Goal: Information Seeking & Learning: Learn about a topic

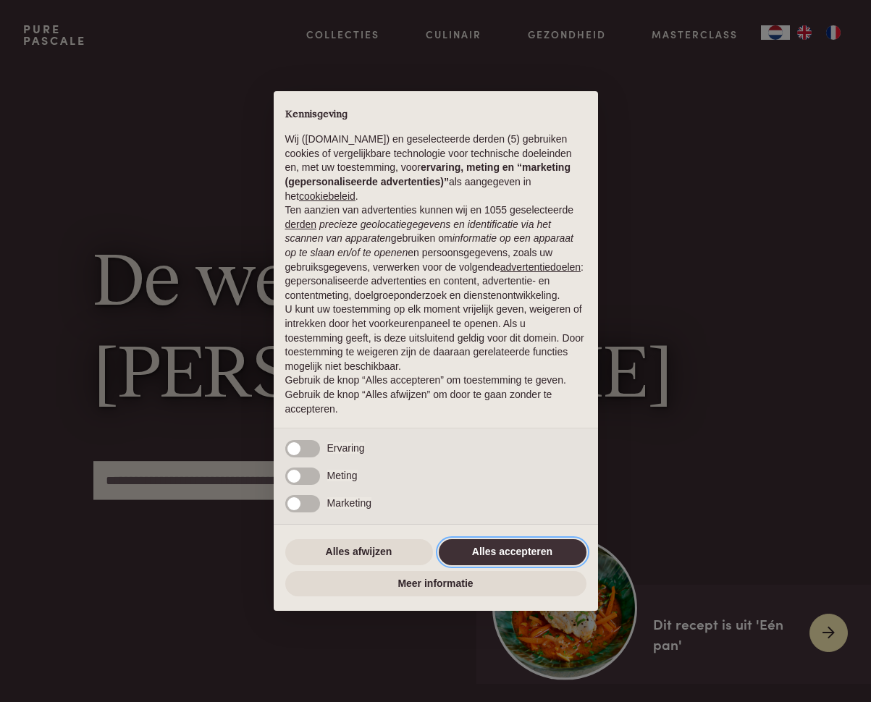
click at [537, 552] on button "Alles accepteren" at bounding box center [513, 552] width 148 height 26
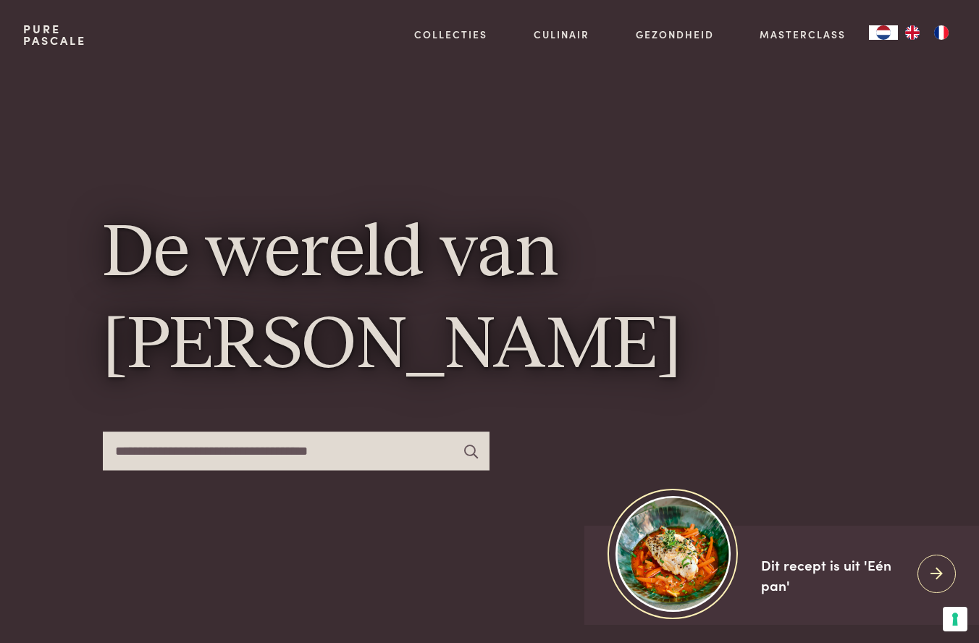
click at [365, 443] on input "text" at bounding box center [296, 451] width 387 height 38
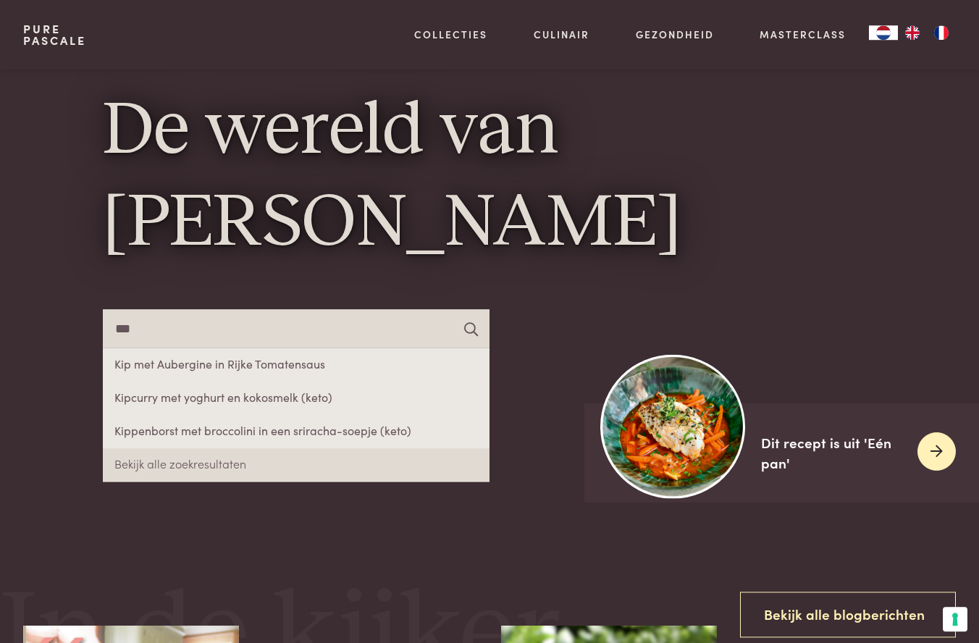
scroll to position [127, 0]
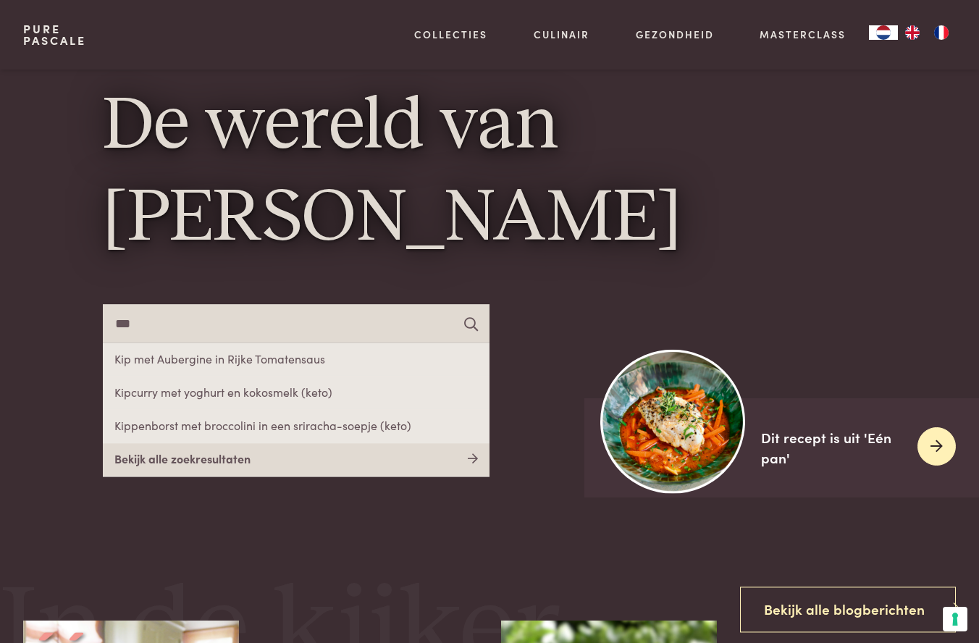
type input "***"
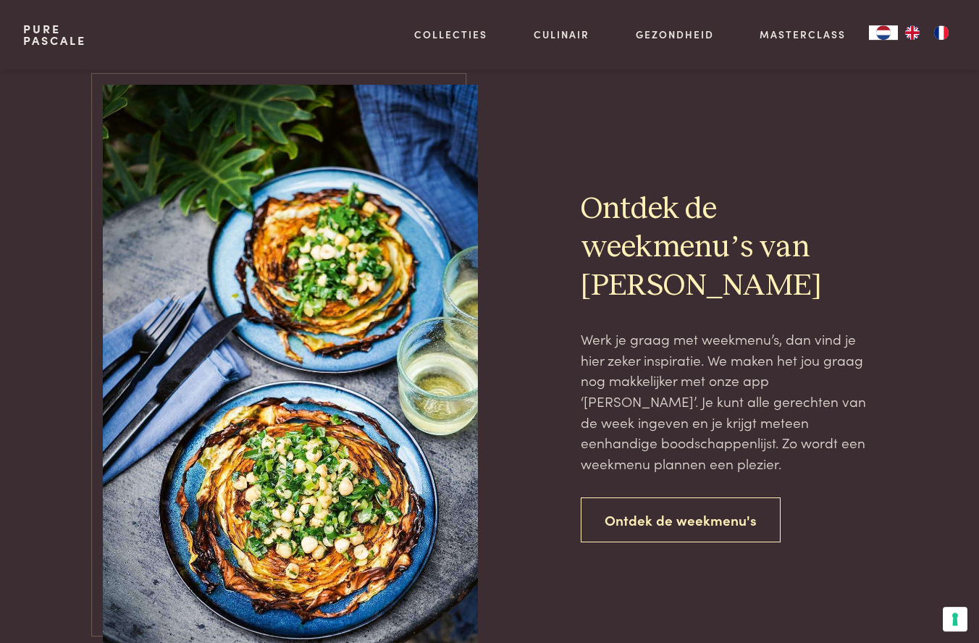
scroll to position [1749, 0]
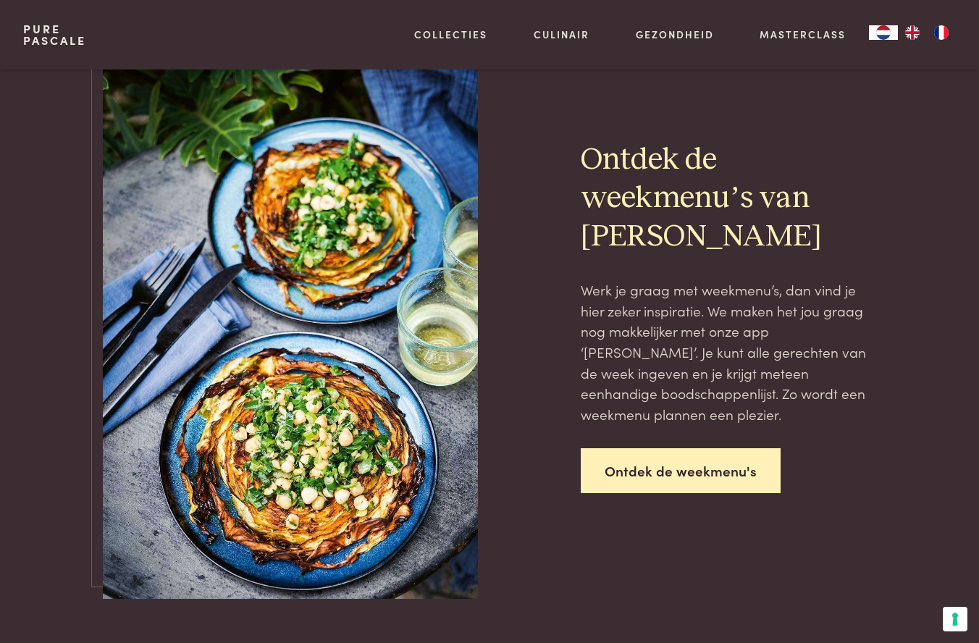
drag, startPoint x: 695, startPoint y: 473, endPoint x: 677, endPoint y: 476, distance: 18.5
click at [694, 473] on link "Ontdek de weekmenu's" at bounding box center [681, 471] width 200 height 46
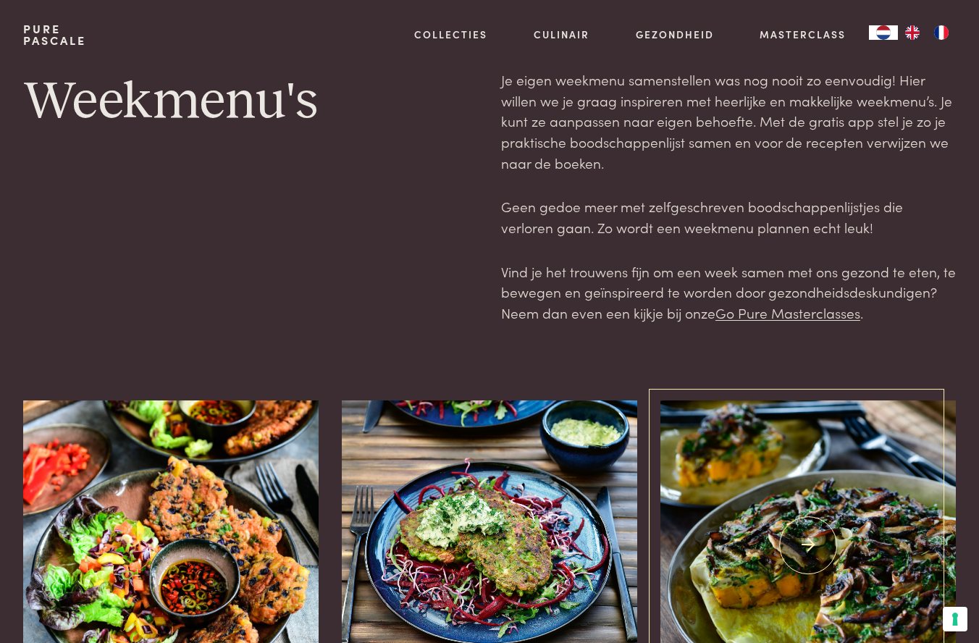
scroll to position [243, 0]
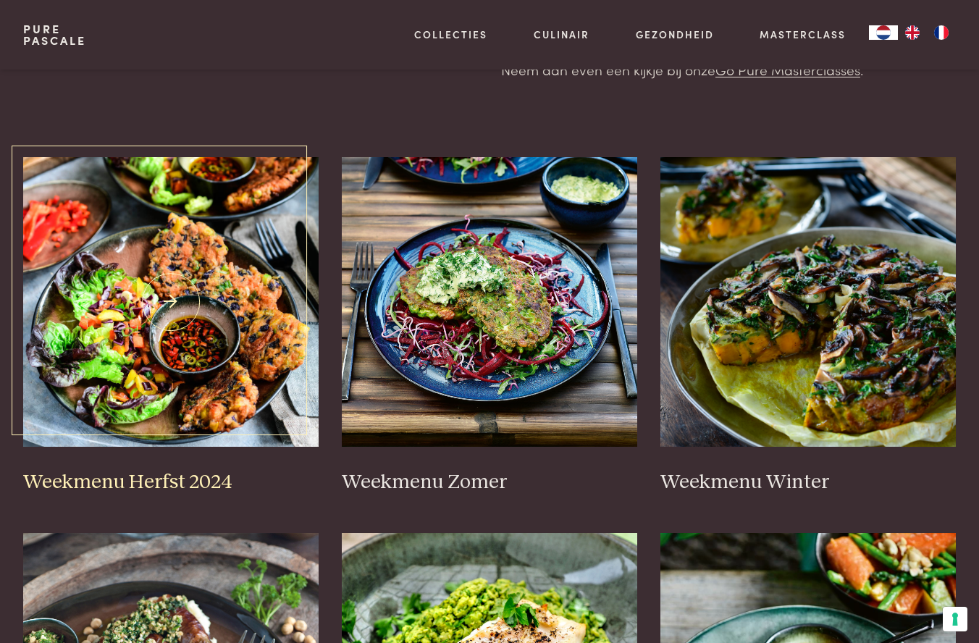
click at [254, 375] on img at bounding box center [170, 302] width 295 height 290
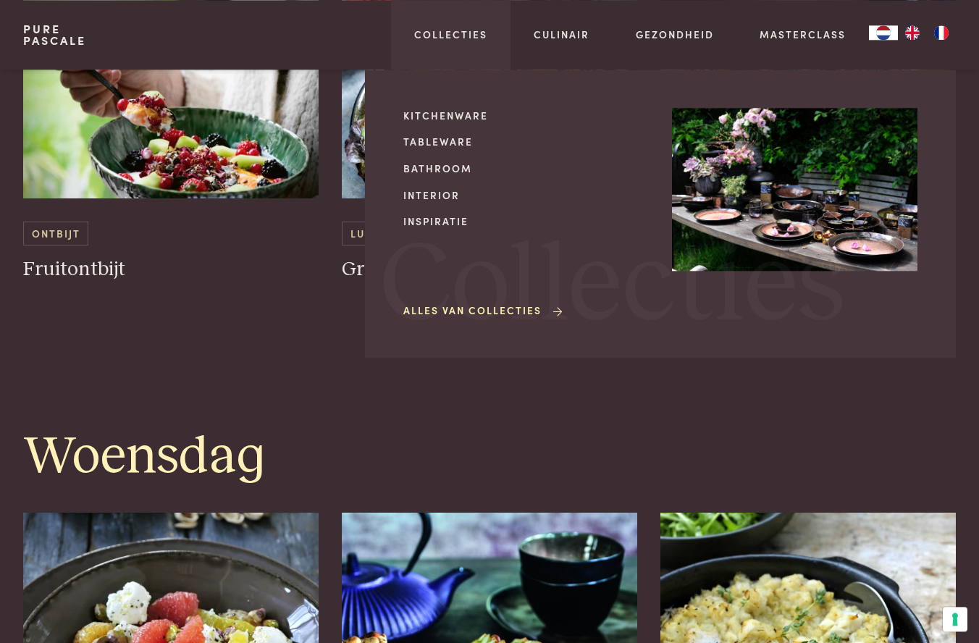
scroll to position [1541, 0]
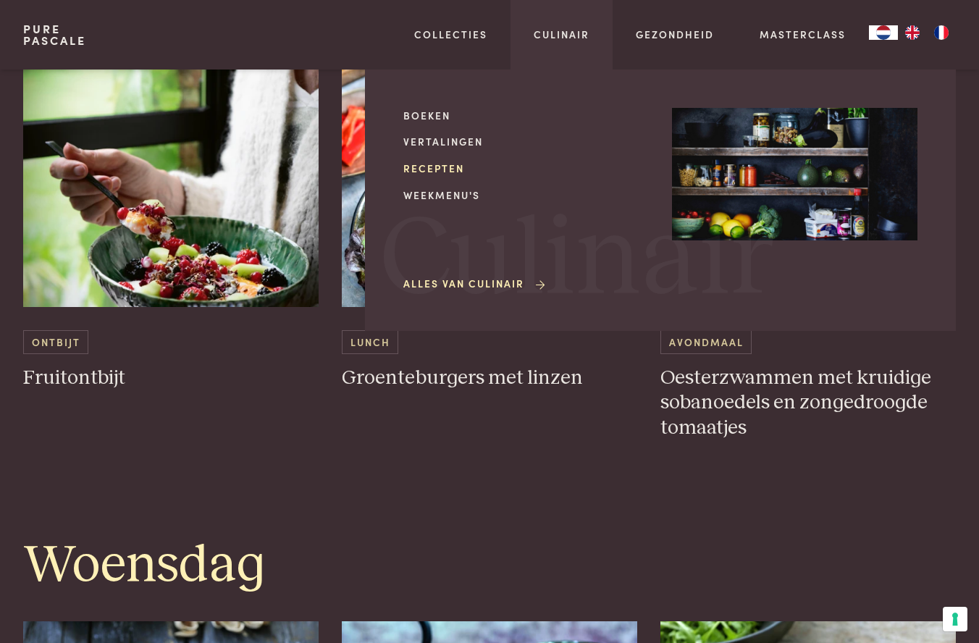
click at [426, 169] on link "Recepten" at bounding box center [525, 168] width 245 height 15
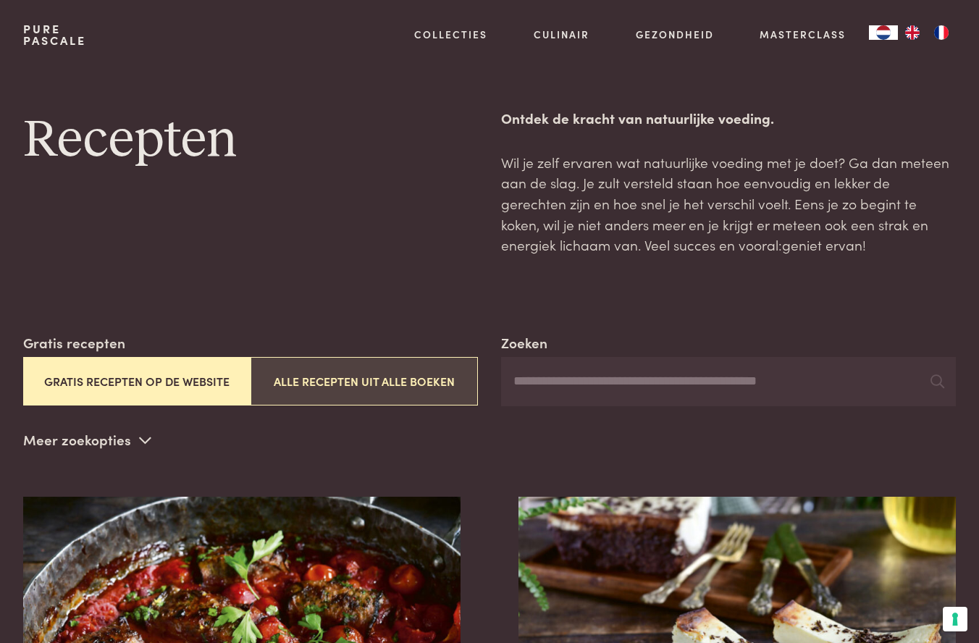
click at [369, 371] on button "Alle recepten uit alle boeken" at bounding box center [364, 381] width 227 height 49
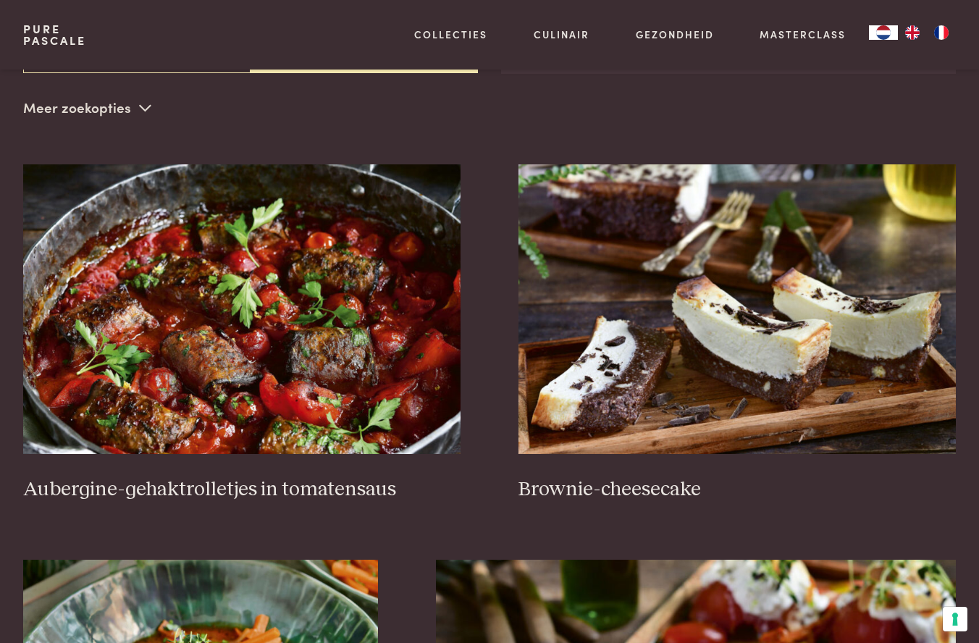
scroll to position [193, 0]
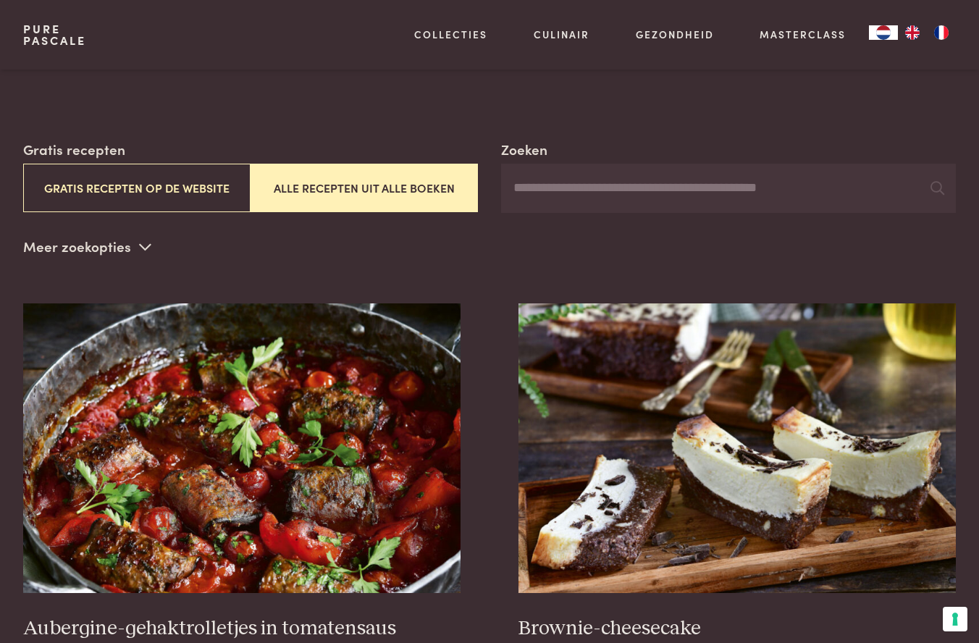
click at [573, 184] on input "Zoeken" at bounding box center [728, 188] width 455 height 49
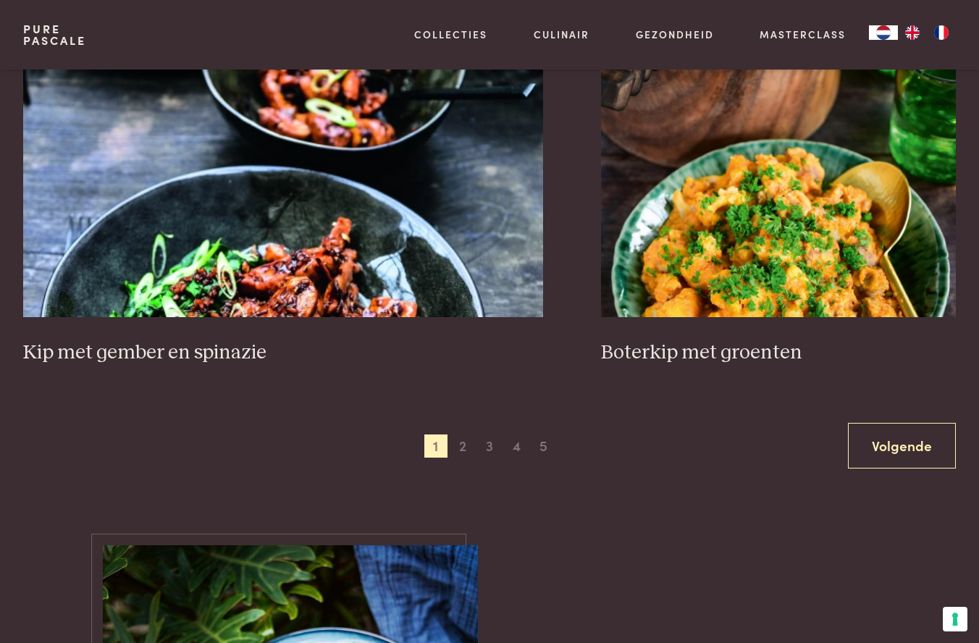
scroll to position [2522, 0]
click at [464, 434] on span "2" at bounding box center [462, 445] width 23 height 23
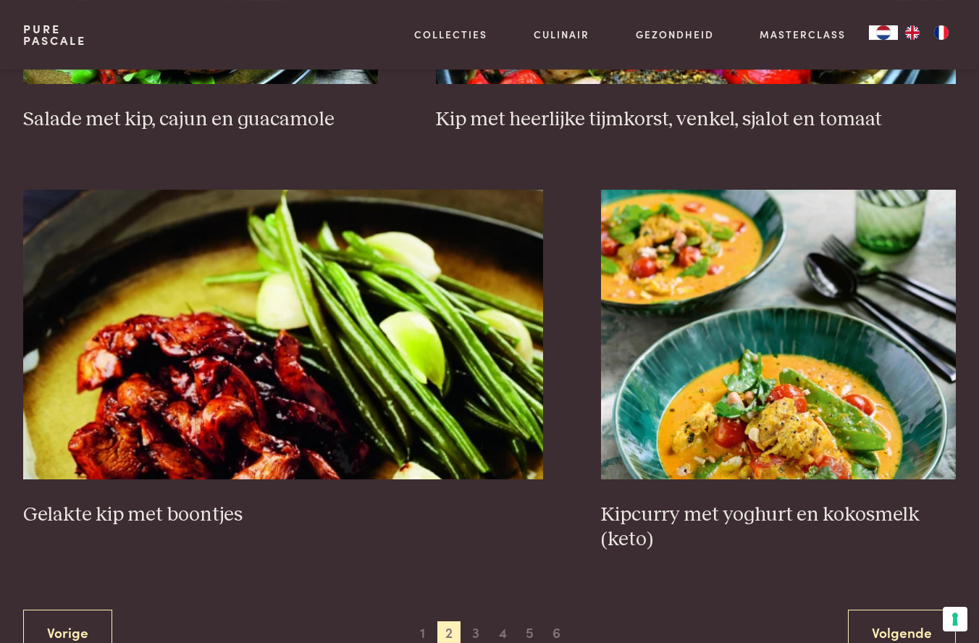
scroll to position [2348, 0]
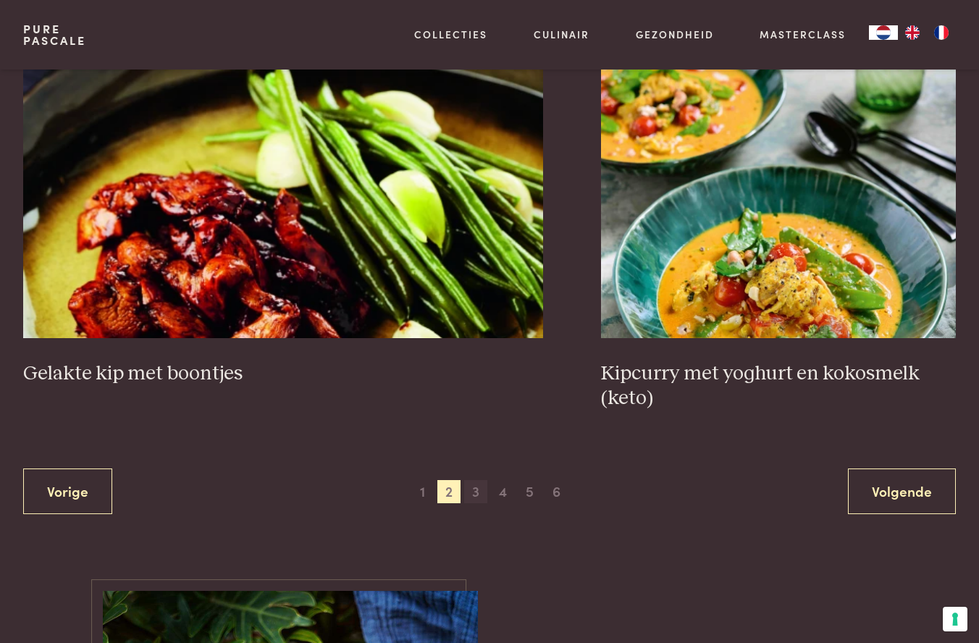
click at [478, 490] on span "3" at bounding box center [475, 491] width 23 height 23
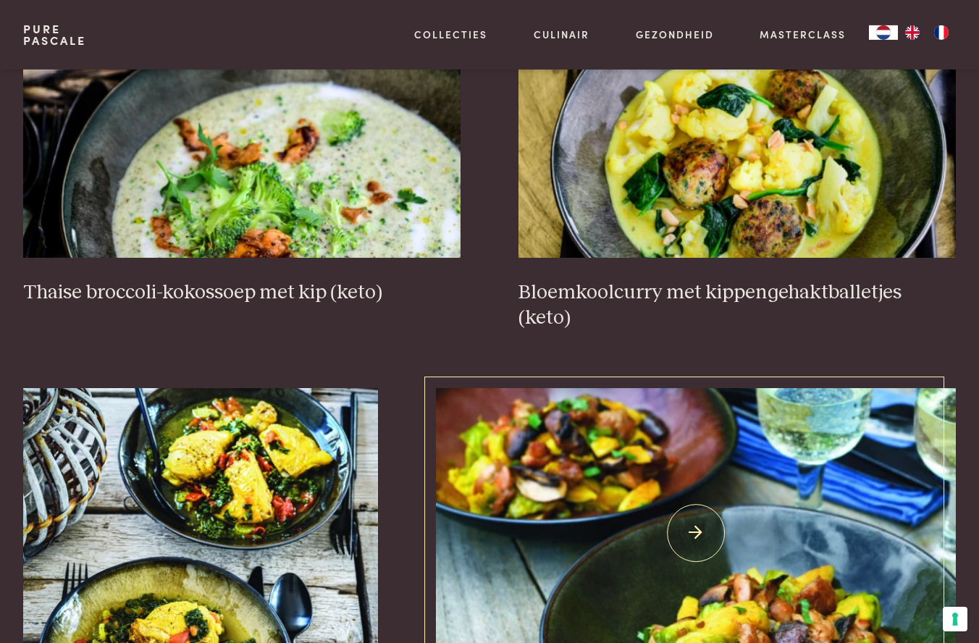
scroll to position [1687, 0]
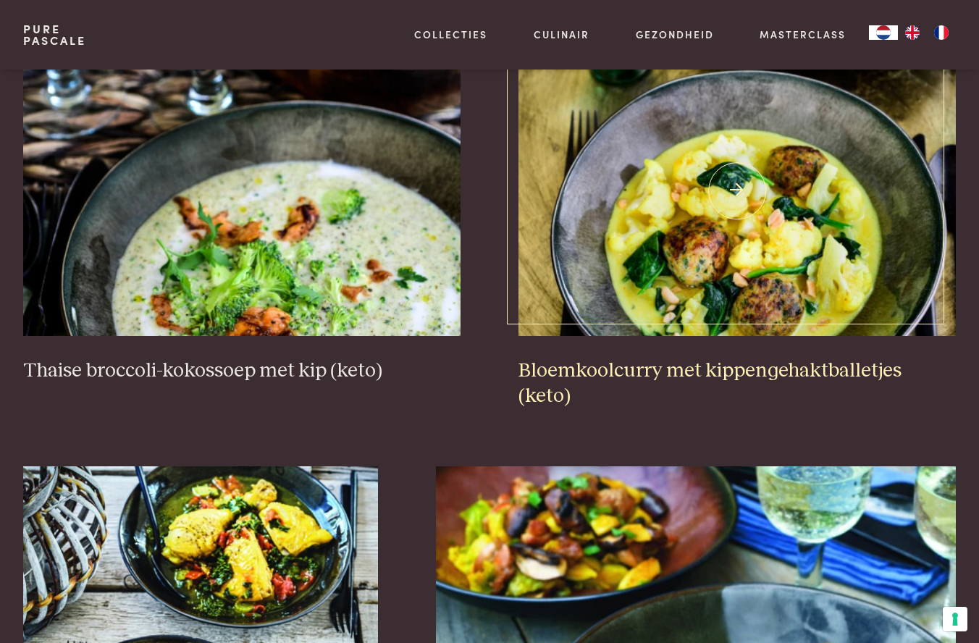
drag, startPoint x: 683, startPoint y: 343, endPoint x: 688, endPoint y: 350, distance: 8.3
click at [684, 358] on h3 "Bloemkoolcurry met kippengehaktballetjes (keto)" at bounding box center [736, 383] width 437 height 50
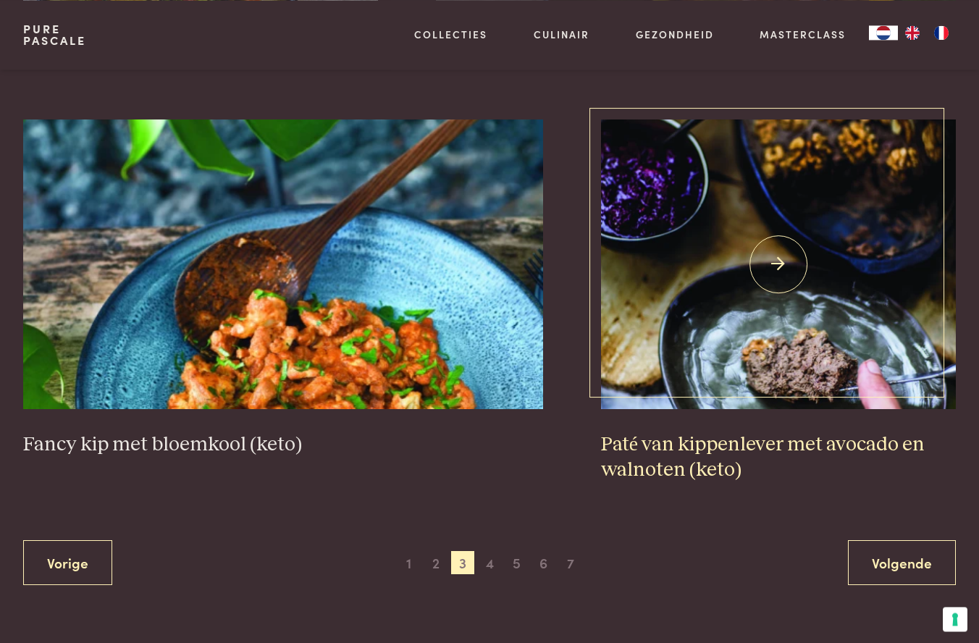
scroll to position [2452, 0]
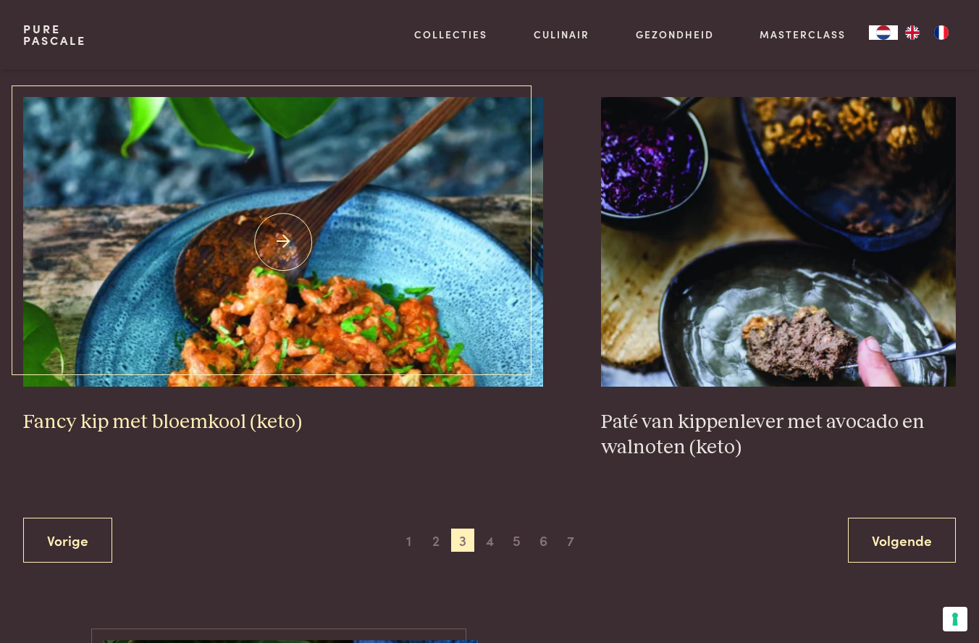
click at [376, 304] on img at bounding box center [283, 242] width 520 height 290
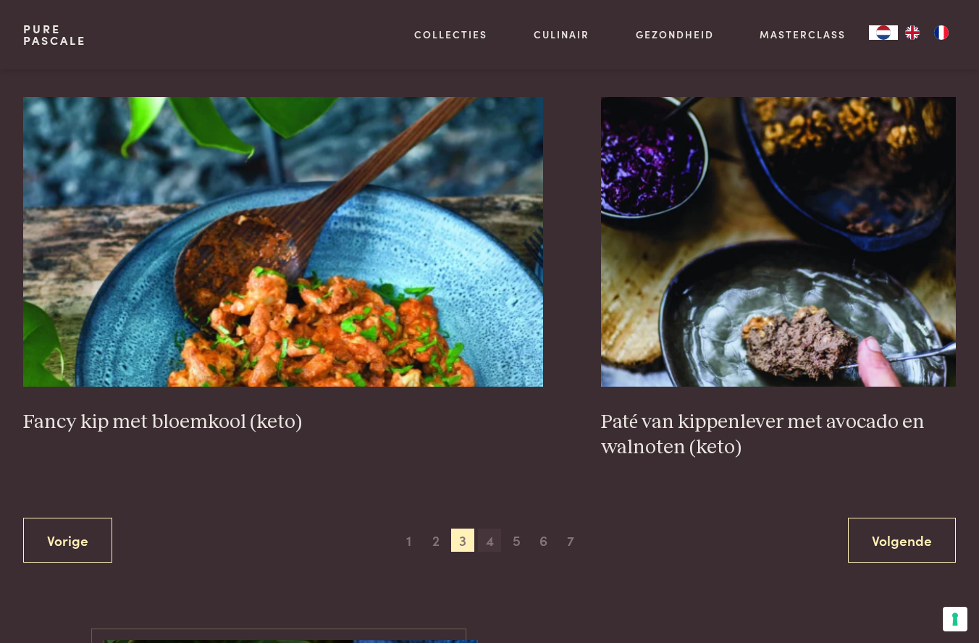
click at [489, 529] on span "4" at bounding box center [489, 540] width 23 height 23
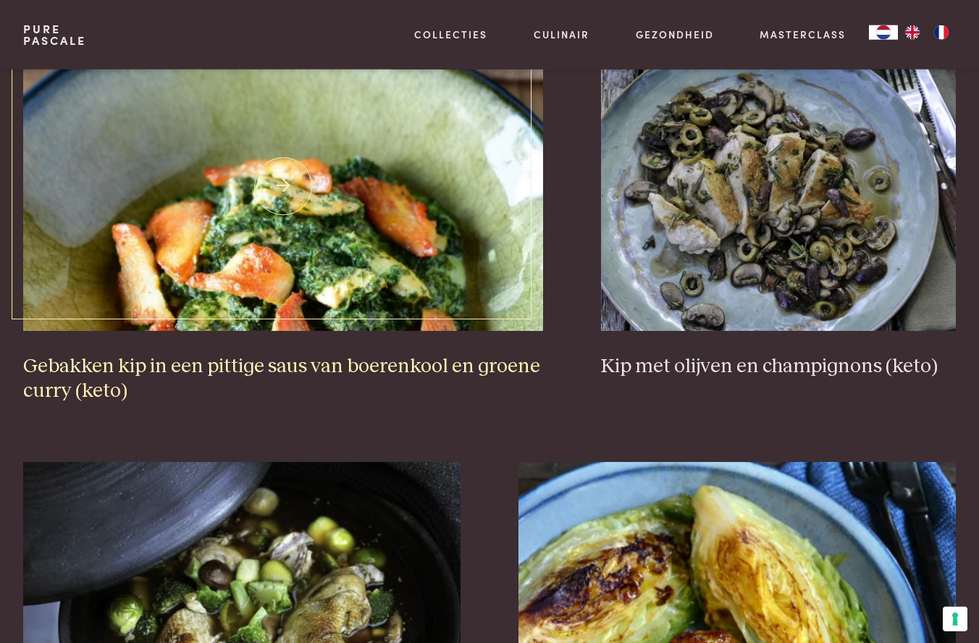
scroll to position [1375, 0]
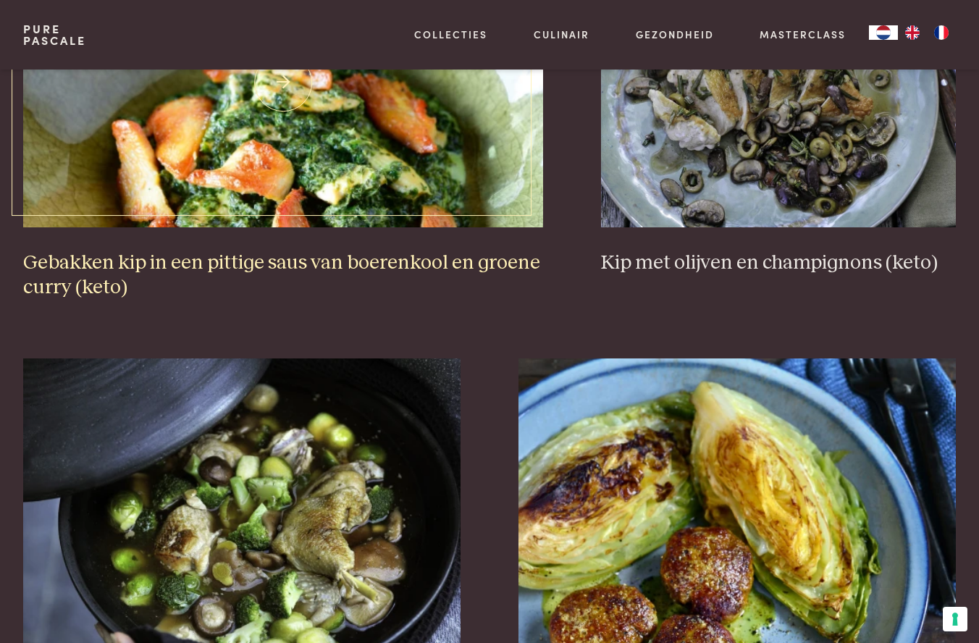
click at [382, 251] on h3 "Gebakken kip in een pittige saus van boerenkool en groene curry (keto)" at bounding box center [283, 276] width 520 height 50
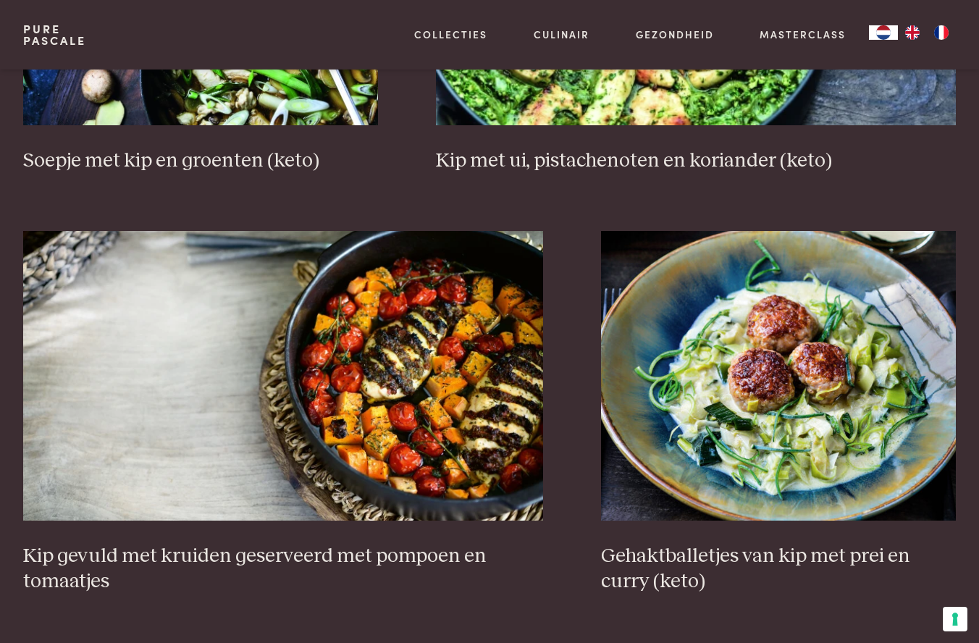
scroll to position [2383, 0]
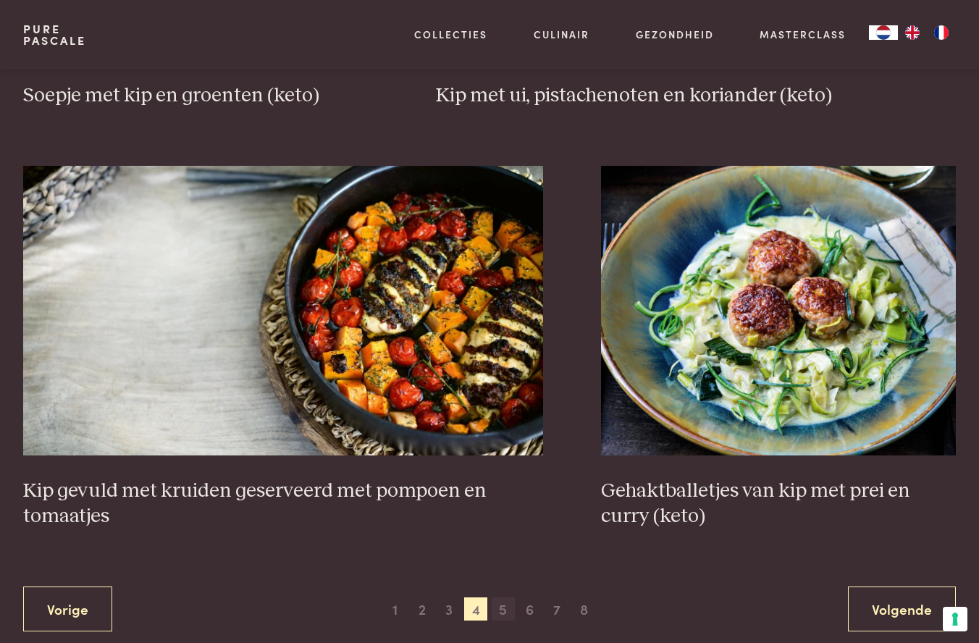
click at [500, 597] on span "5" at bounding box center [503, 608] width 23 height 23
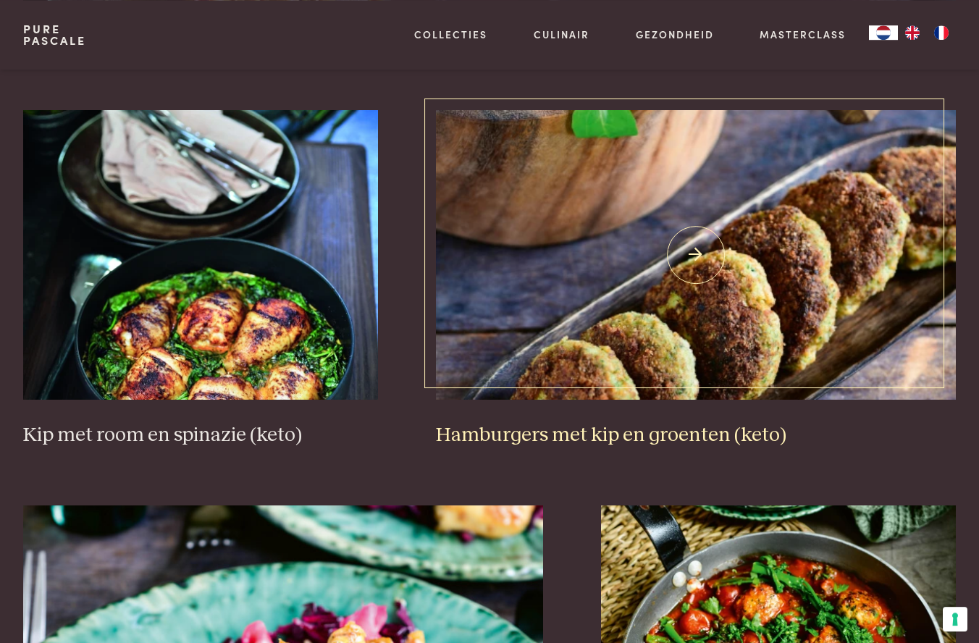
scroll to position [796, 0]
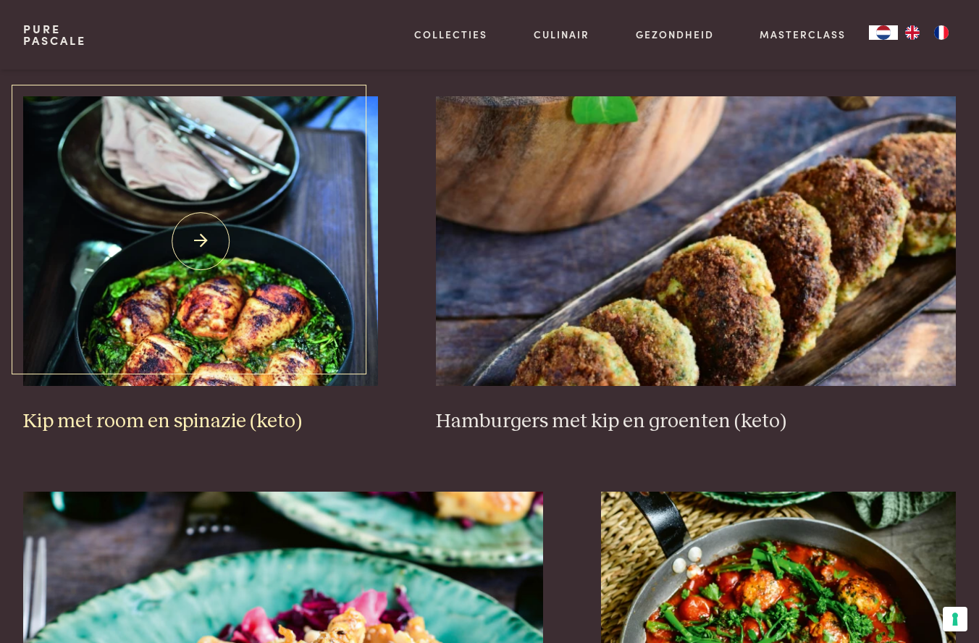
click at [185, 424] on h3 "Kip met room en spinazie (keto)" at bounding box center [200, 421] width 355 height 25
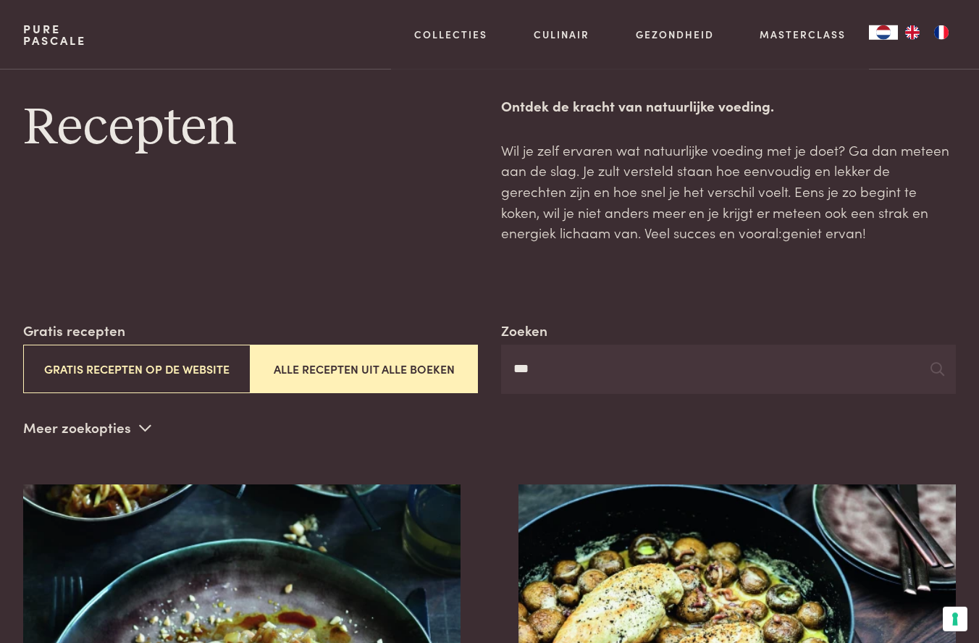
scroll to position [23, 0]
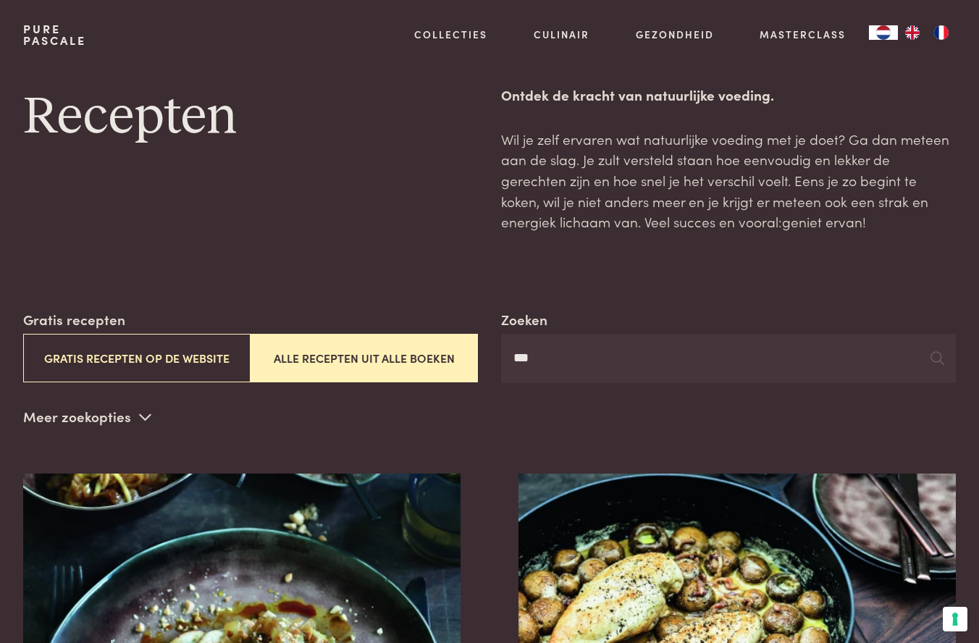
drag, startPoint x: 582, startPoint y: 356, endPoint x: 419, endPoint y: 344, distance: 164.1
click at [501, 347] on input "***" at bounding box center [728, 358] width 455 height 49
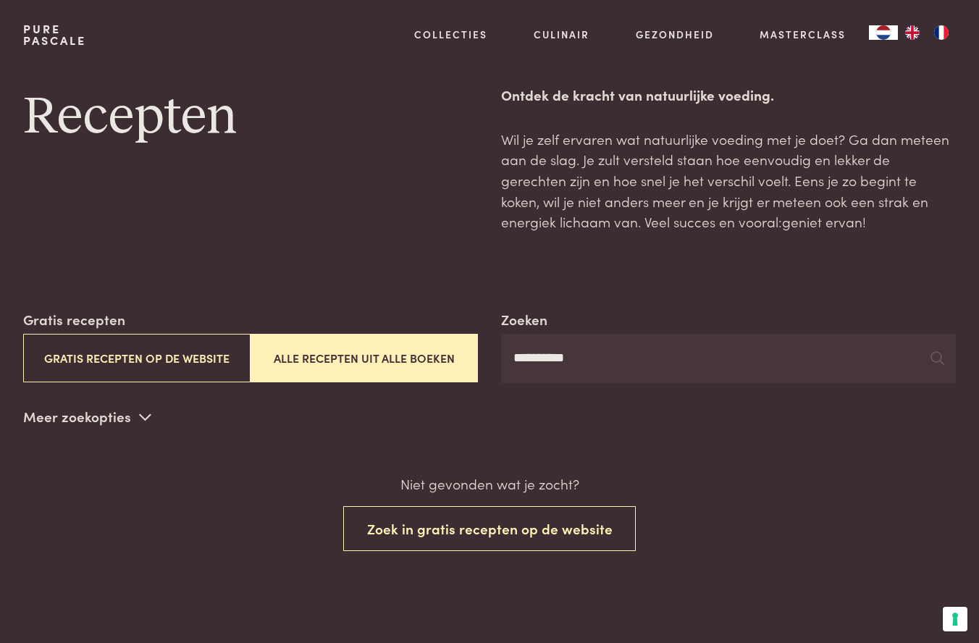
drag, startPoint x: 615, startPoint y: 361, endPoint x: 539, endPoint y: 359, distance: 76.1
click at [539, 359] on input "**********" at bounding box center [728, 358] width 455 height 49
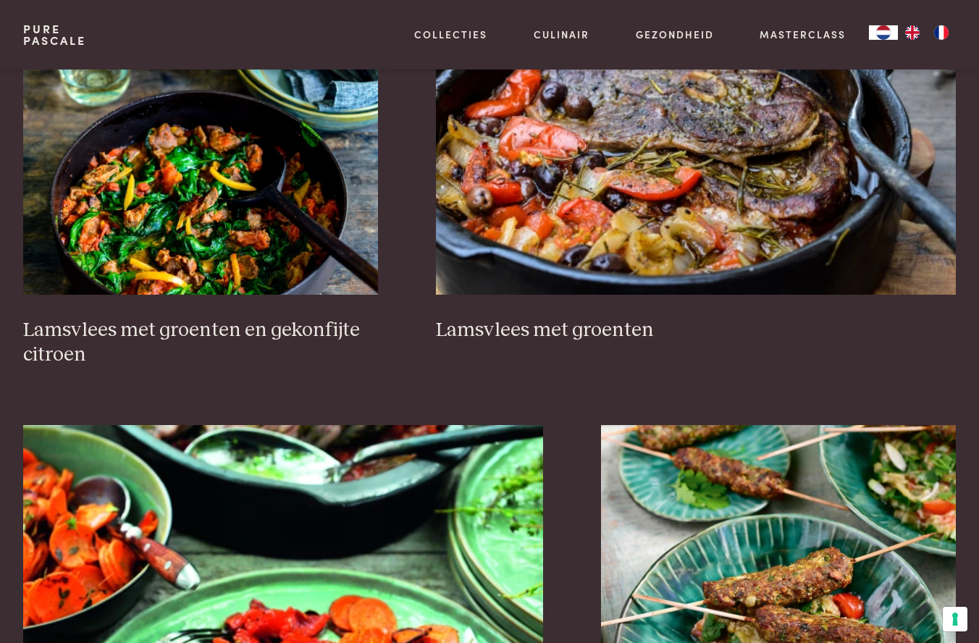
scroll to position [2410, 0]
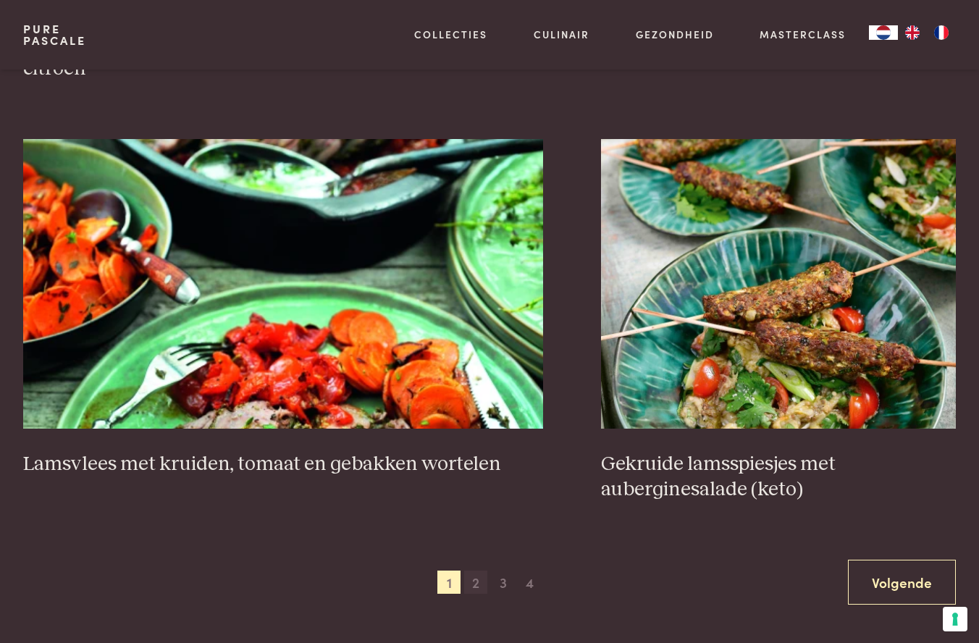
type input "***"
click at [479, 587] on span "2" at bounding box center [475, 582] width 23 height 23
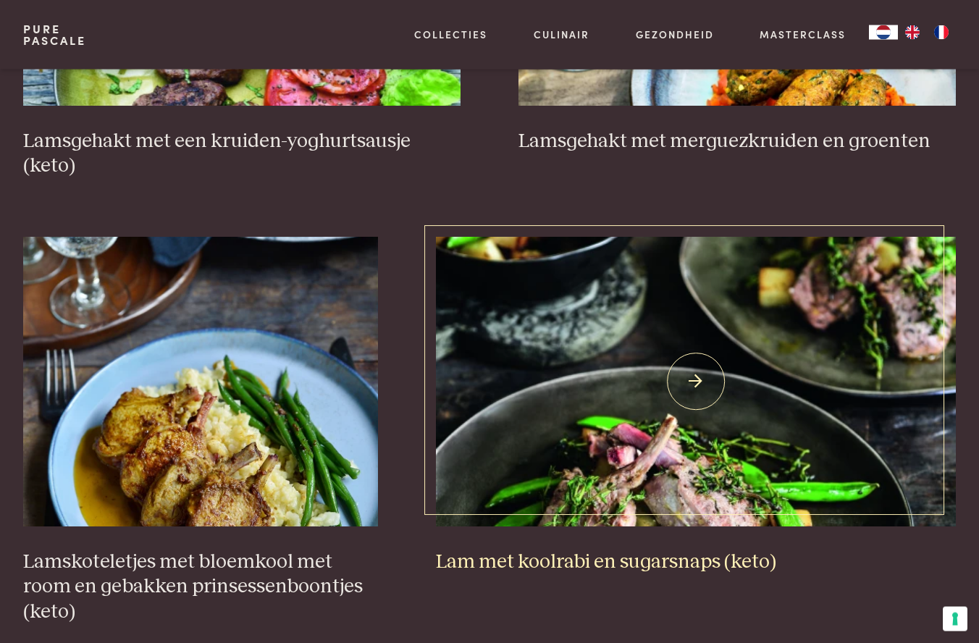
scroll to position [1977, 0]
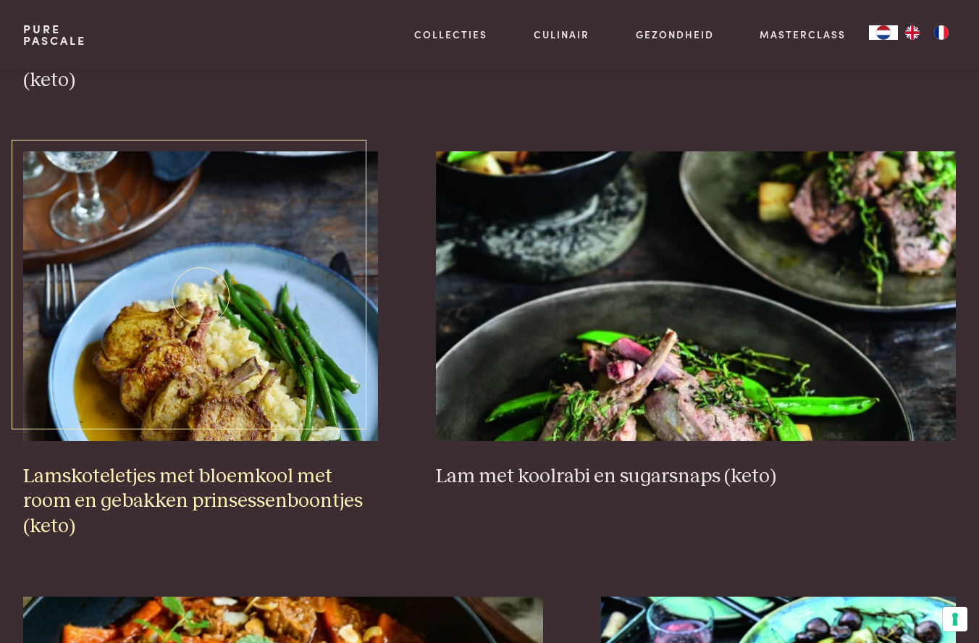
click at [144, 471] on h3 "Lamskoteletjes met bloemkool met room en gebakken prinsessenboontjes (keto)" at bounding box center [200, 501] width 355 height 75
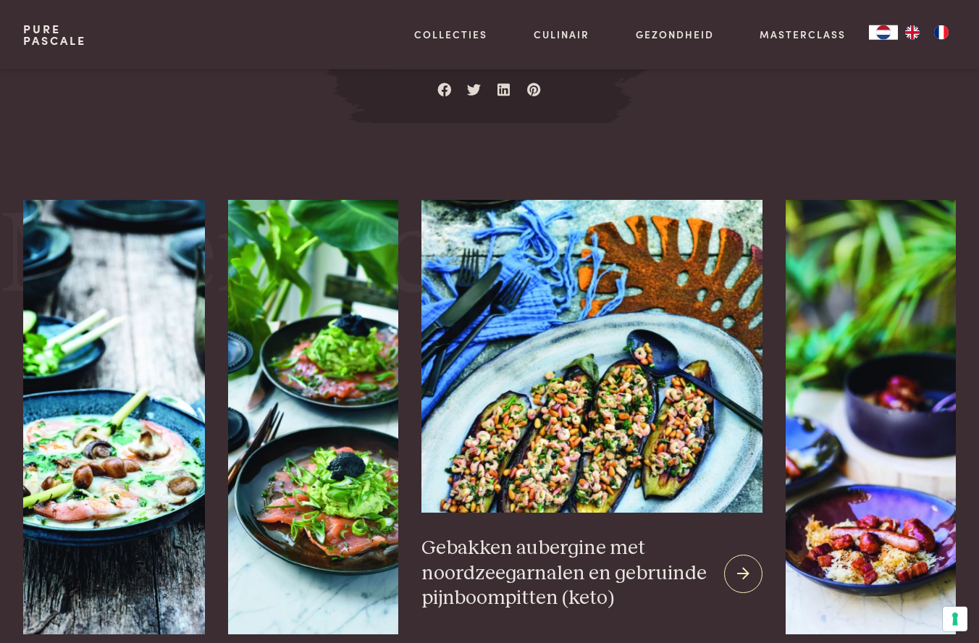
scroll to position [1807, 0]
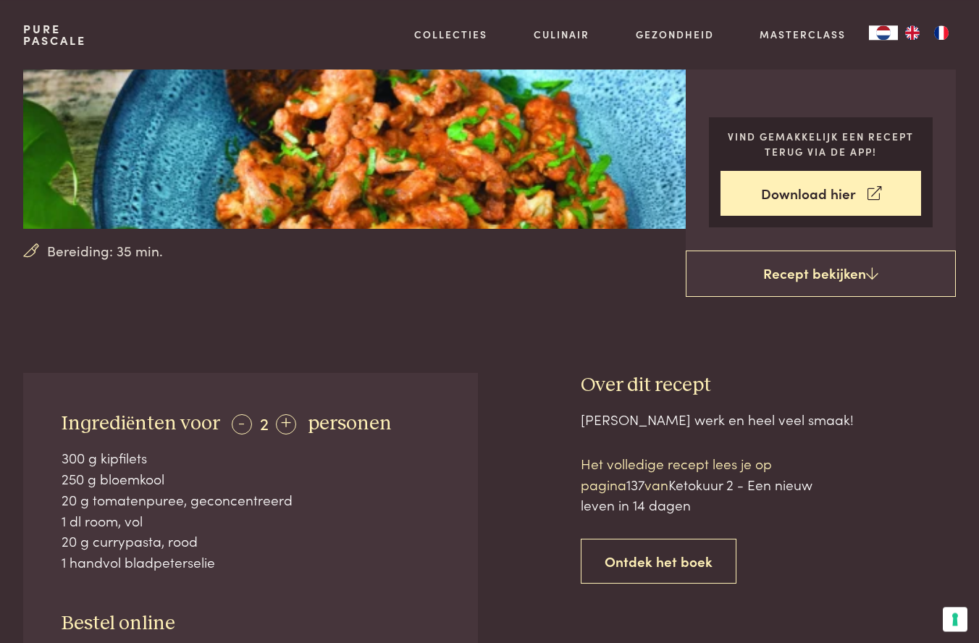
scroll to position [278, 0]
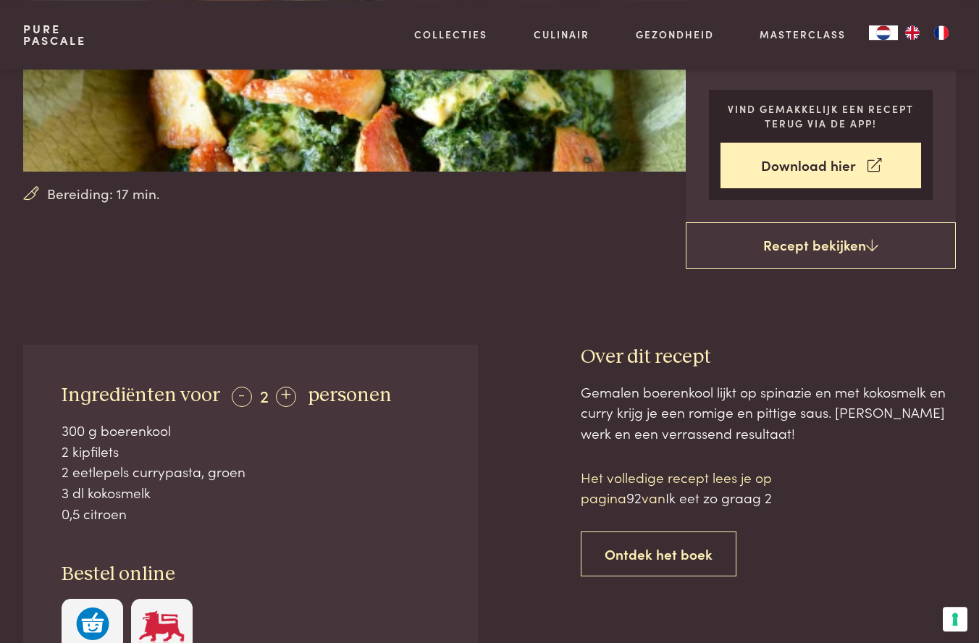
scroll to position [382, 0]
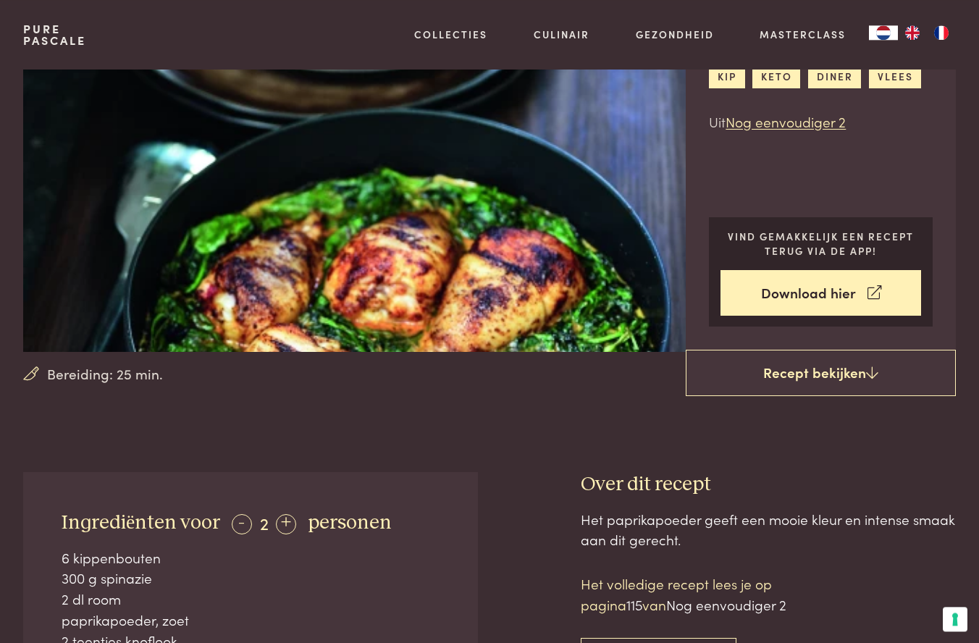
scroll to position [185, 0]
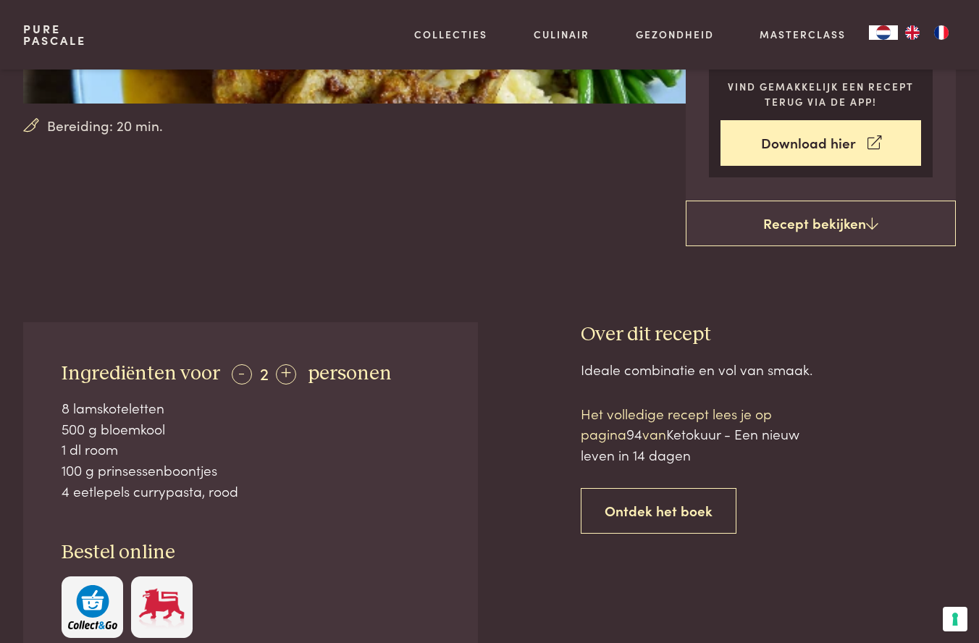
scroll to position [93, 0]
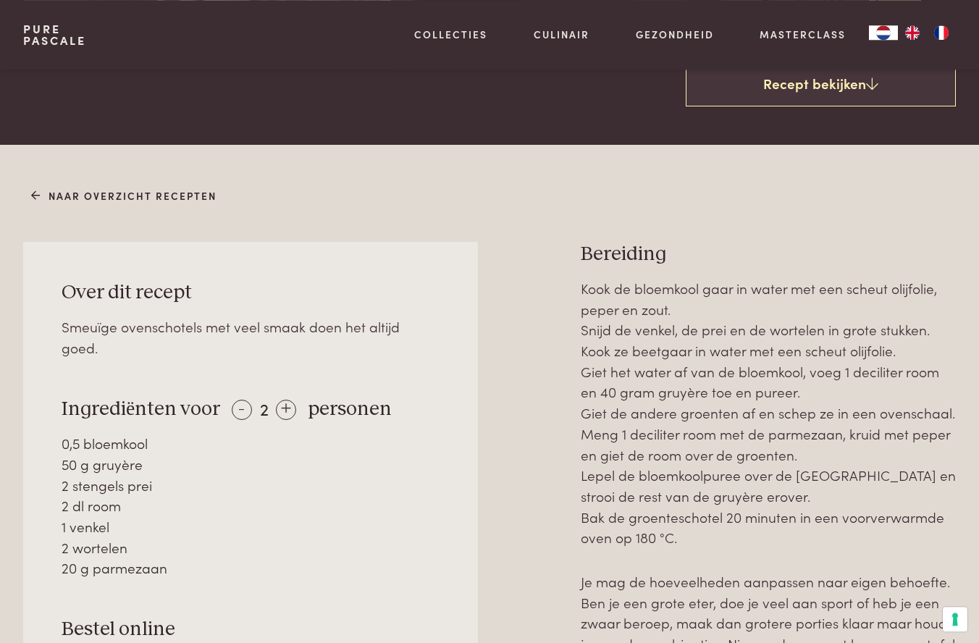
scroll to position [452, 0]
click at [280, 399] on div "+" at bounding box center [286, 409] width 20 height 20
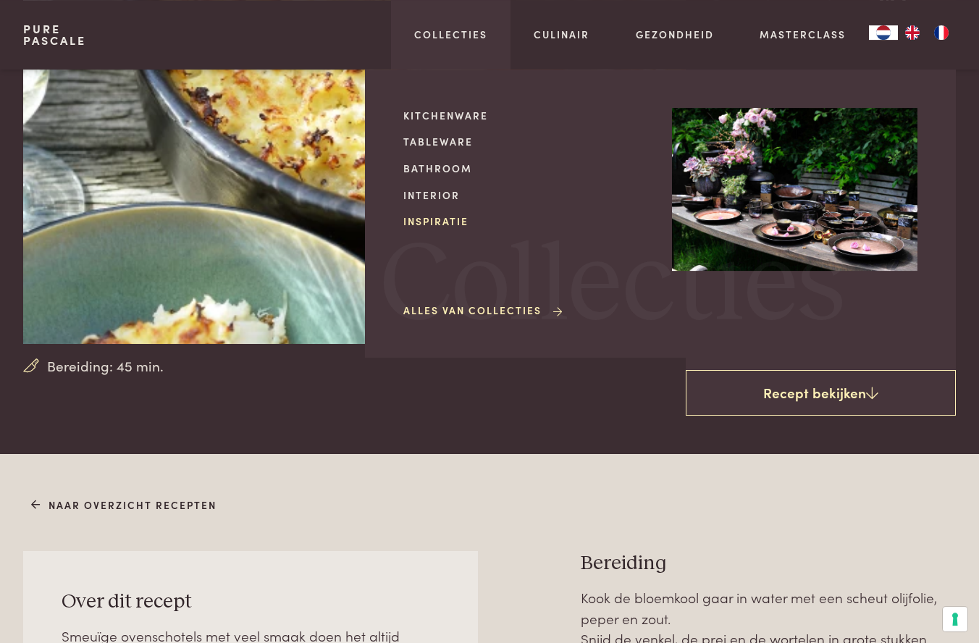
scroll to position [70, 0]
